Goal: Find contact information: Find contact information

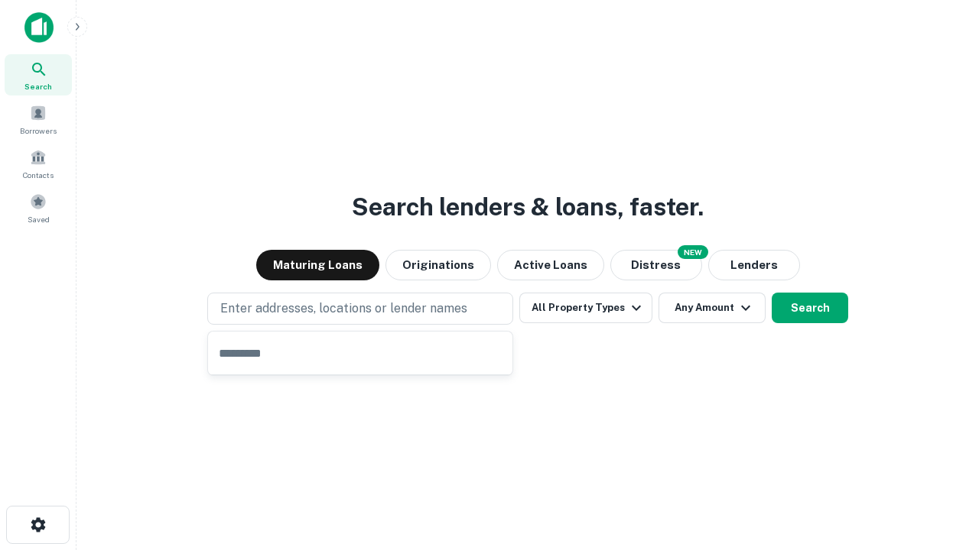
type input "**********"
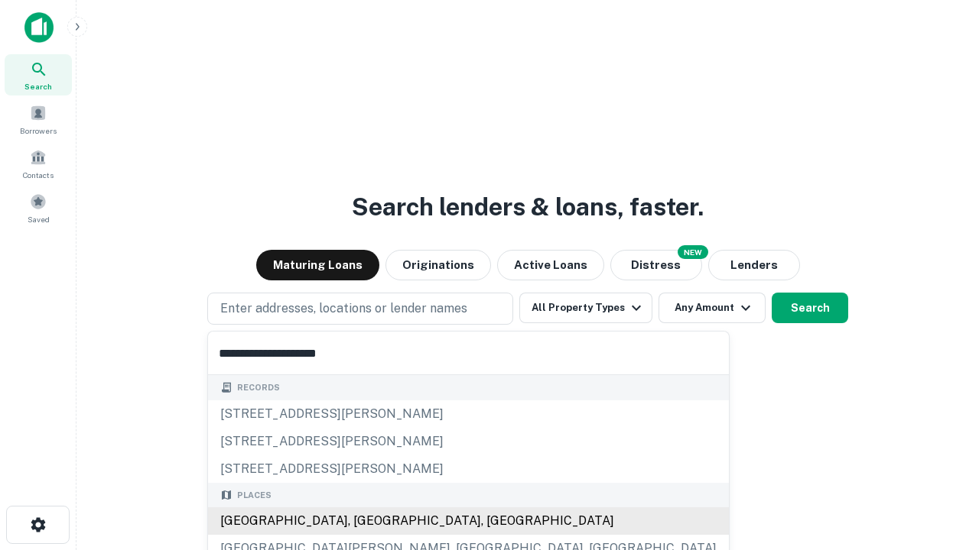
click at [365, 521] on div "[GEOGRAPHIC_DATA], [GEOGRAPHIC_DATA], [GEOGRAPHIC_DATA]" at bounding box center [468, 522] width 521 height 28
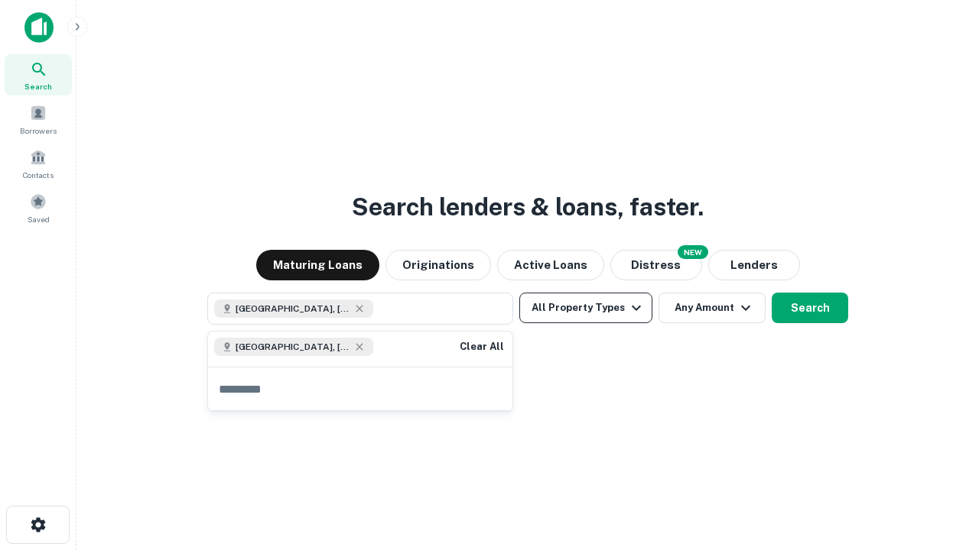
click at [586, 308] on button "All Property Types" at bounding box center [585, 308] width 133 height 31
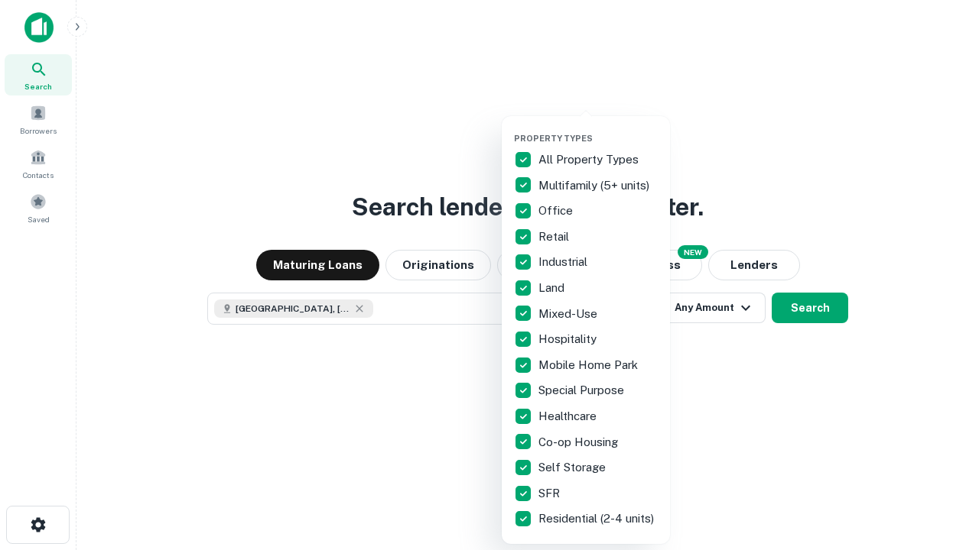
click at [598, 128] on button "button" at bounding box center [598, 128] width 168 height 1
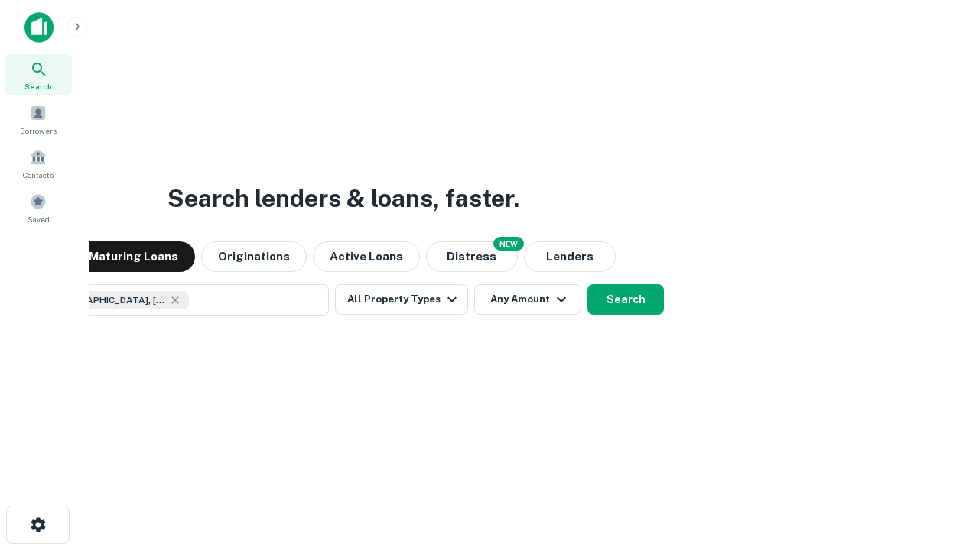
scroll to position [24, 0]
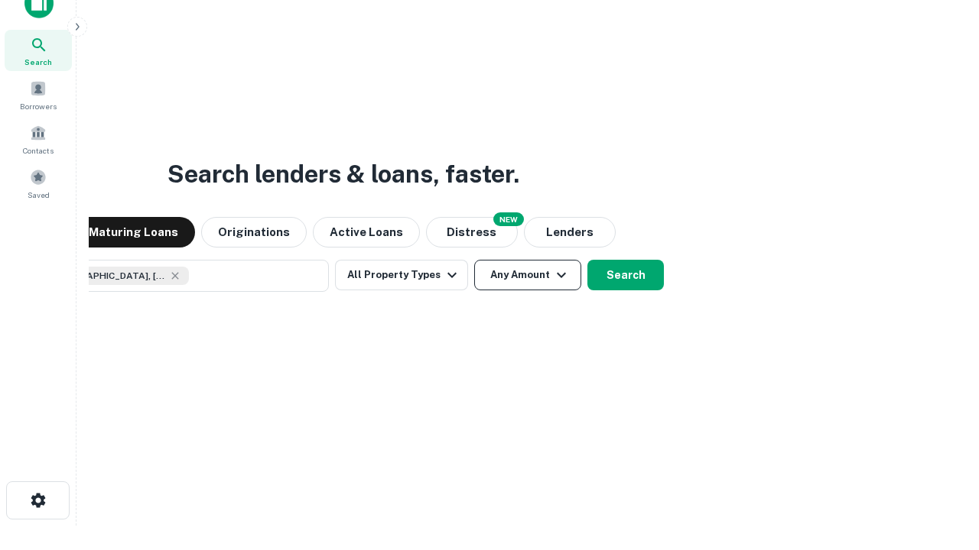
click at [474, 260] on button "Any Amount" at bounding box center [527, 275] width 107 height 31
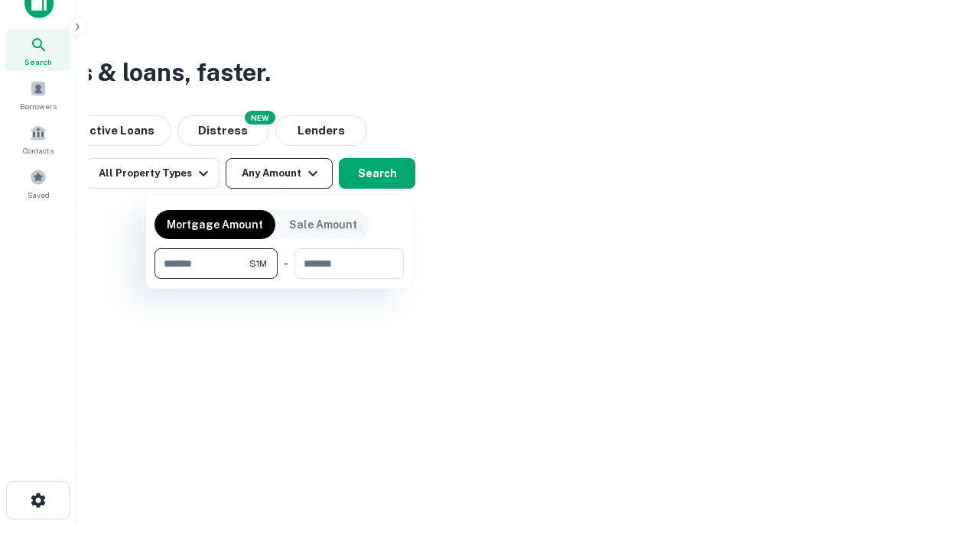
type input "*******"
click at [279, 279] on button "button" at bounding box center [278, 279] width 249 height 1
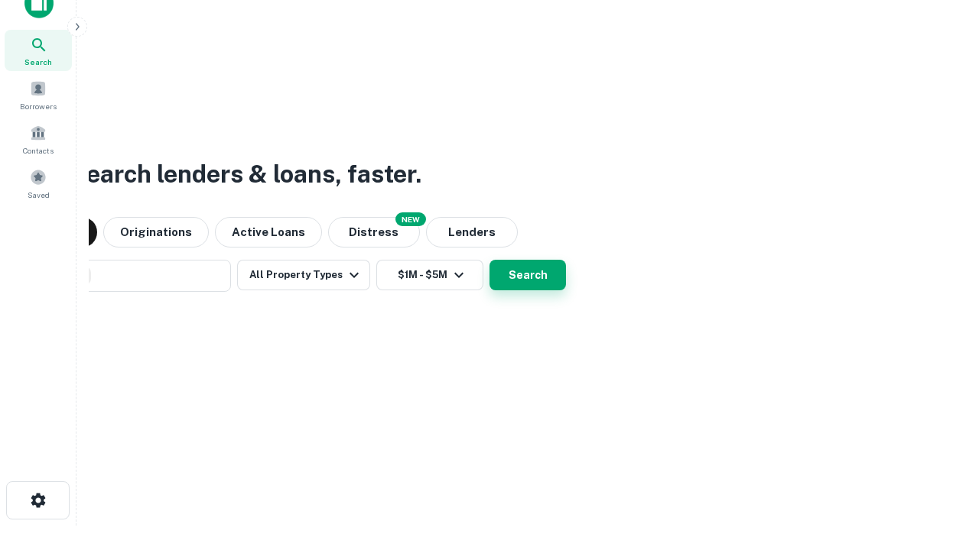
click at [489, 260] on button "Search" at bounding box center [527, 275] width 76 height 31
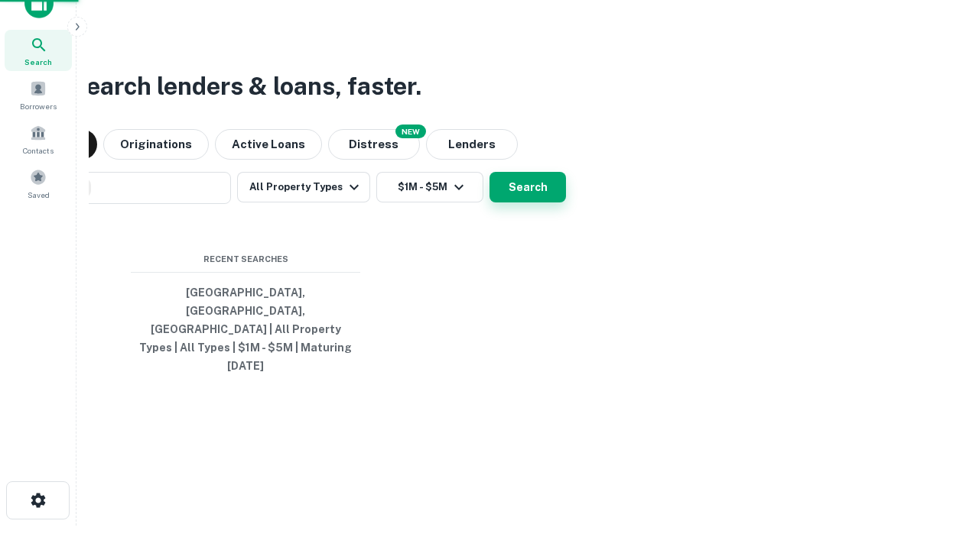
scroll to position [41, 433]
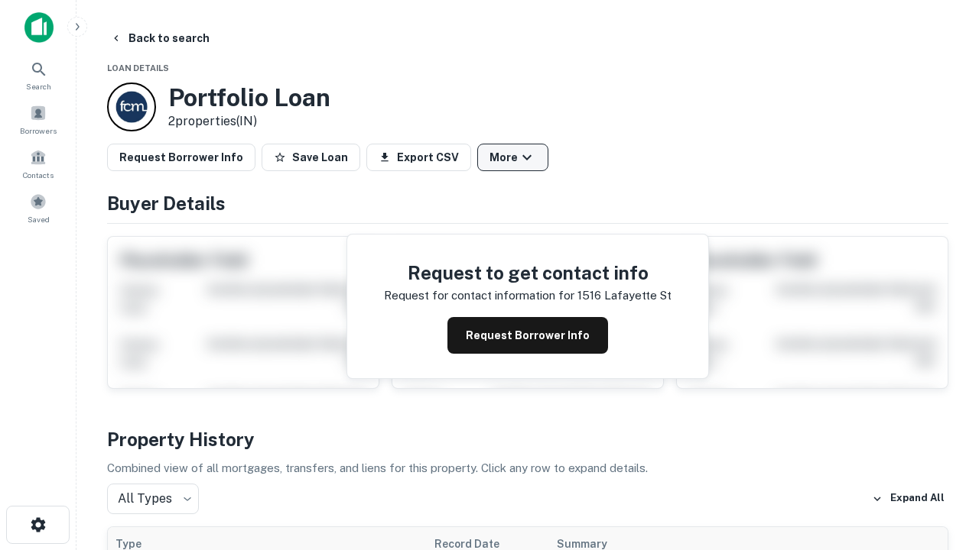
click at [512, 157] on button "More" at bounding box center [512, 158] width 71 height 28
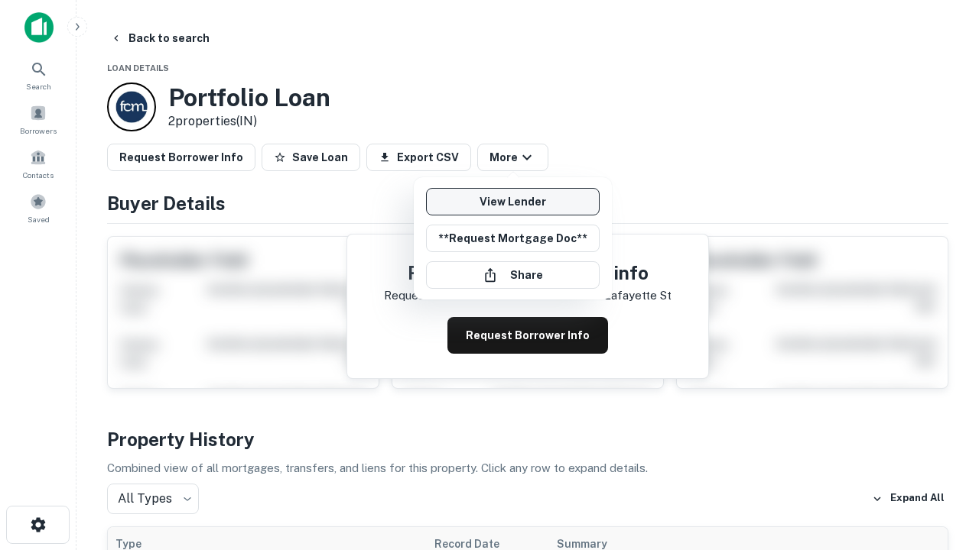
click at [512, 202] on link "View Lender" at bounding box center [513, 202] width 174 height 28
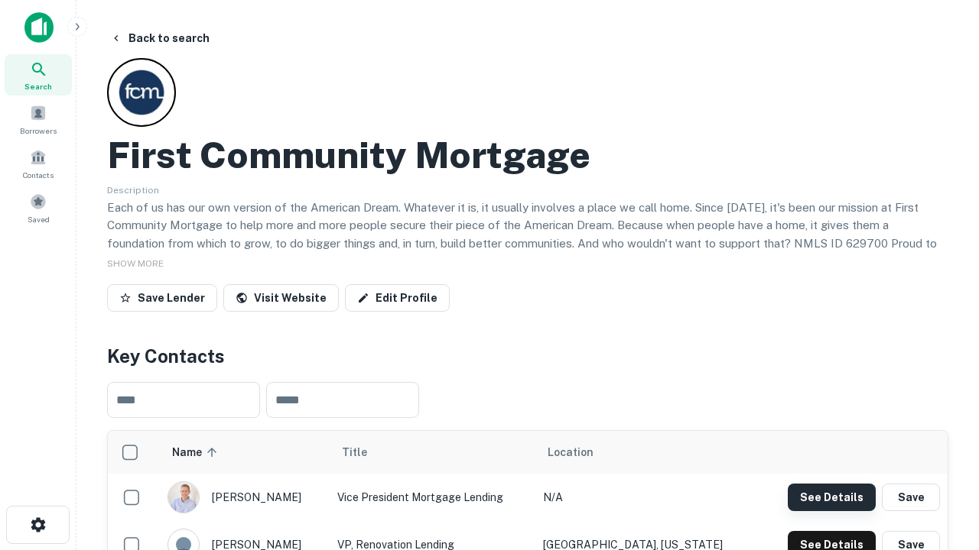
click at [831, 497] on button "See Details" at bounding box center [831, 498] width 88 height 28
click at [37, 525] on icon "button" at bounding box center [38, 525] width 18 height 18
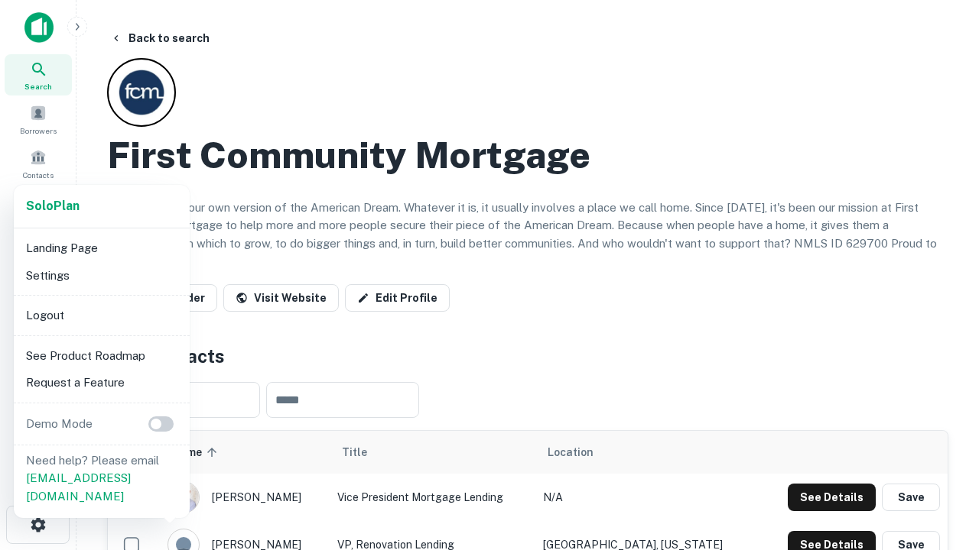
click at [101, 315] on li "Logout" at bounding box center [102, 316] width 164 height 28
